Goal: Task Accomplishment & Management: Use online tool/utility

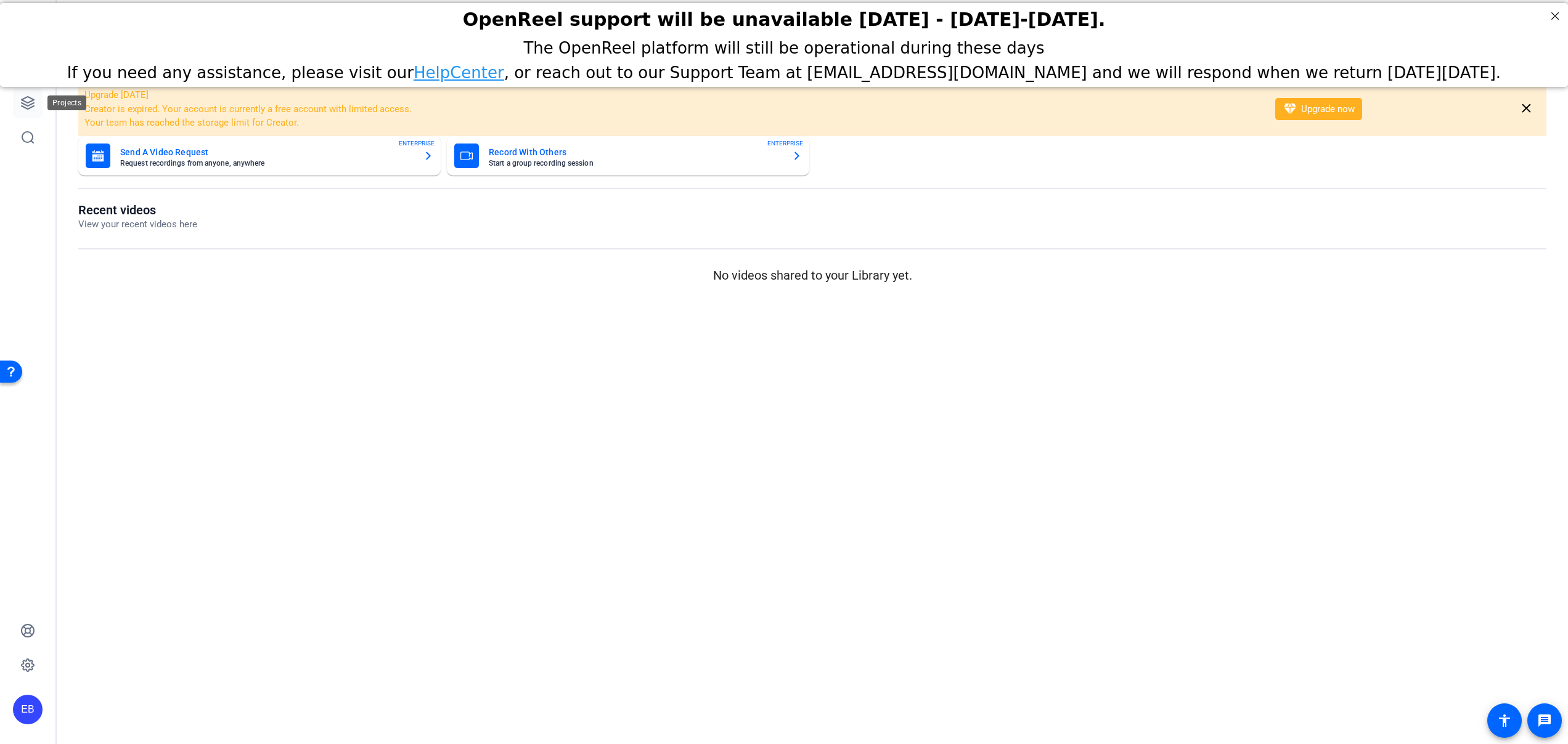
click at [26, 101] on icon at bounding box center [28, 103] width 15 height 15
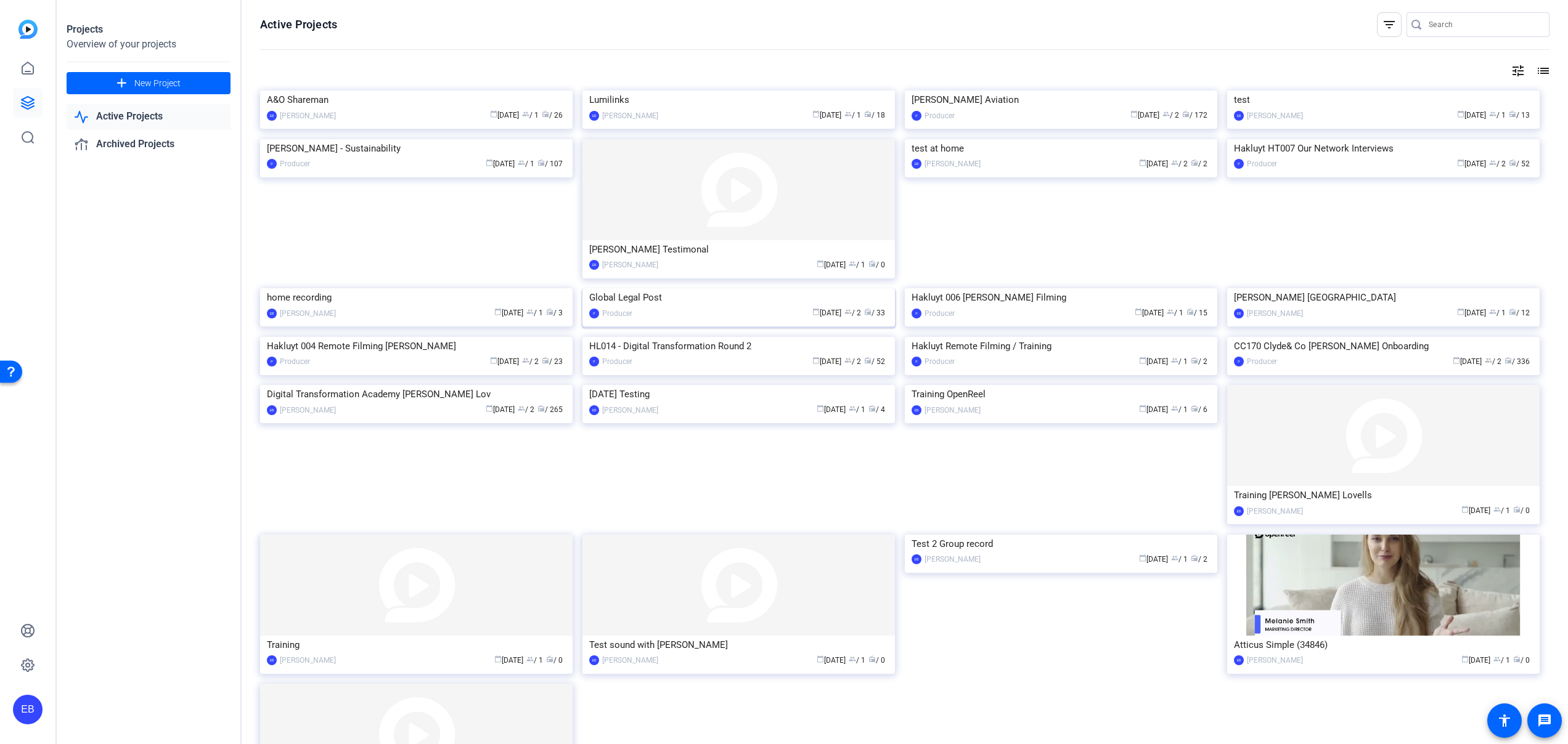
click at [624, 288] on img at bounding box center [739, 288] width 312 height 0
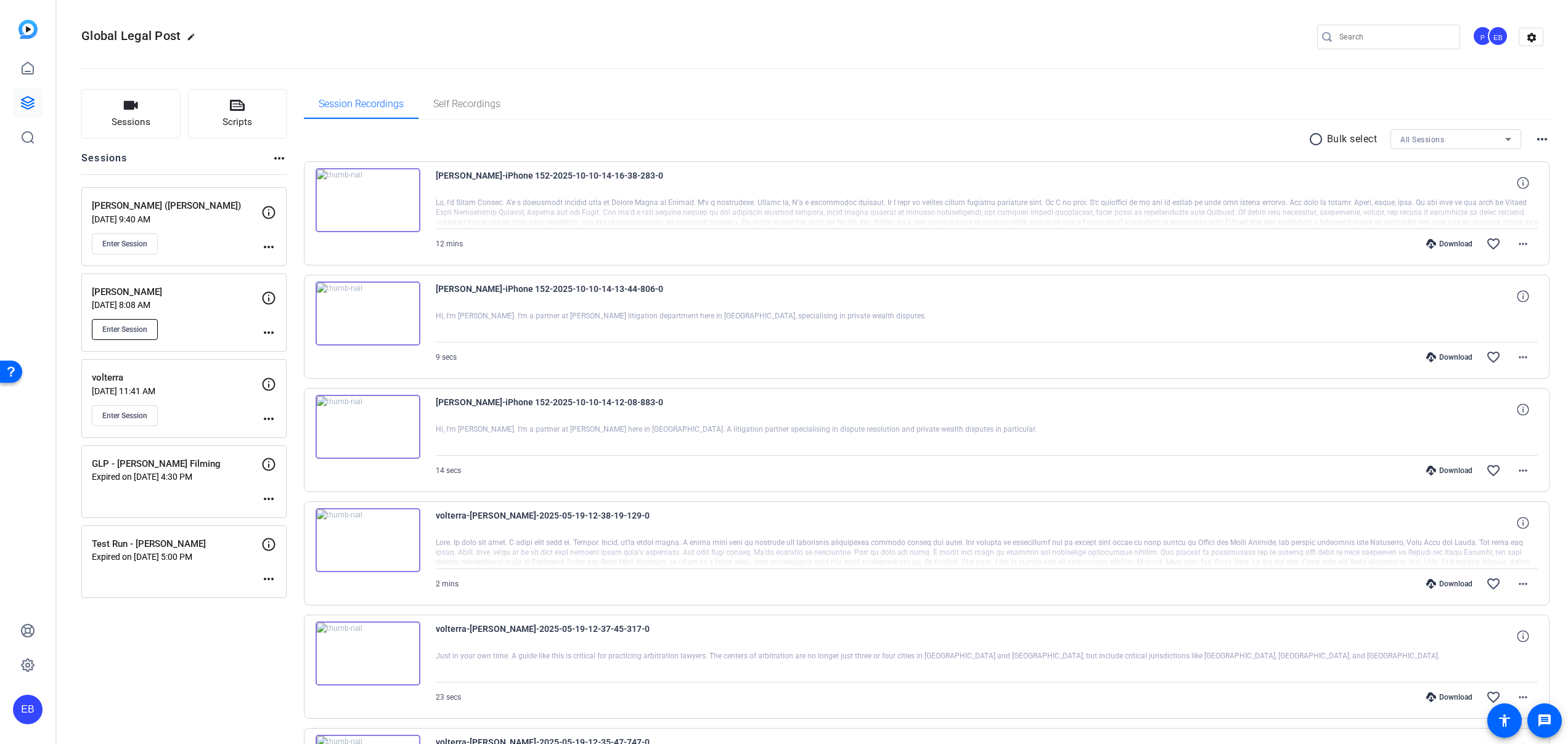
click at [124, 328] on span "Enter Session" at bounding box center [124, 329] width 45 height 10
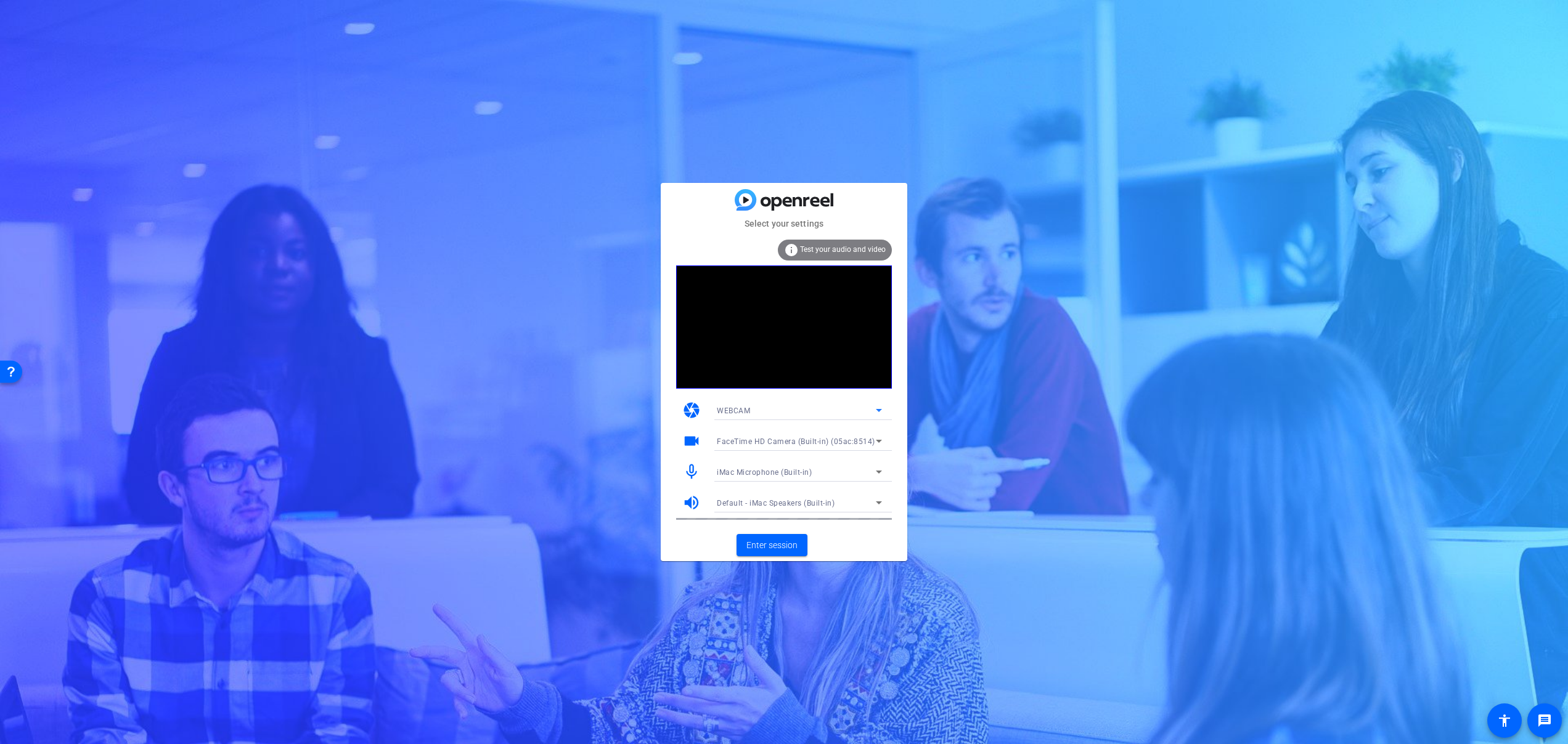
click at [876, 410] on icon at bounding box center [879, 410] width 15 height 15
click at [847, 352] on div at bounding box center [784, 372] width 1568 height 744
